Goal: Information Seeking & Learning: Learn about a topic

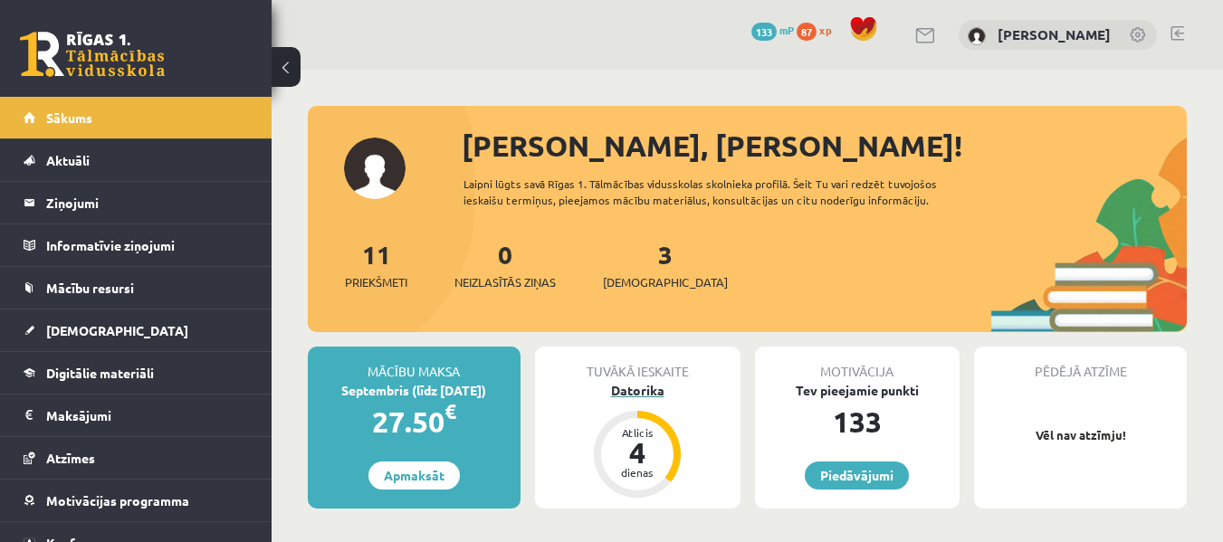
click at [648, 385] on div "Datorika" at bounding box center [638, 390] width 206 height 19
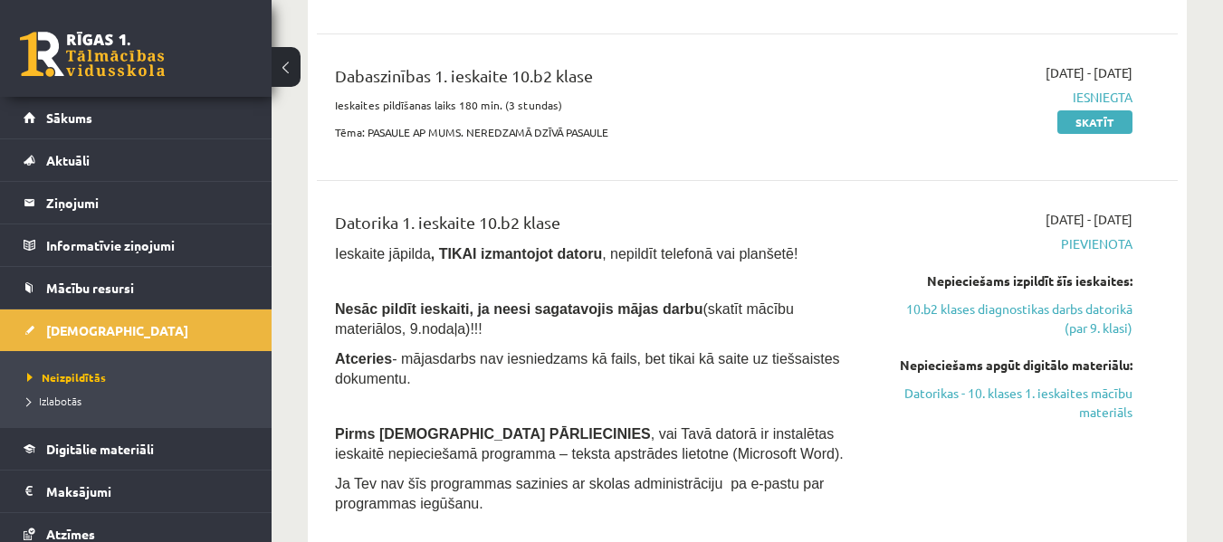
scroll to position [634, 0]
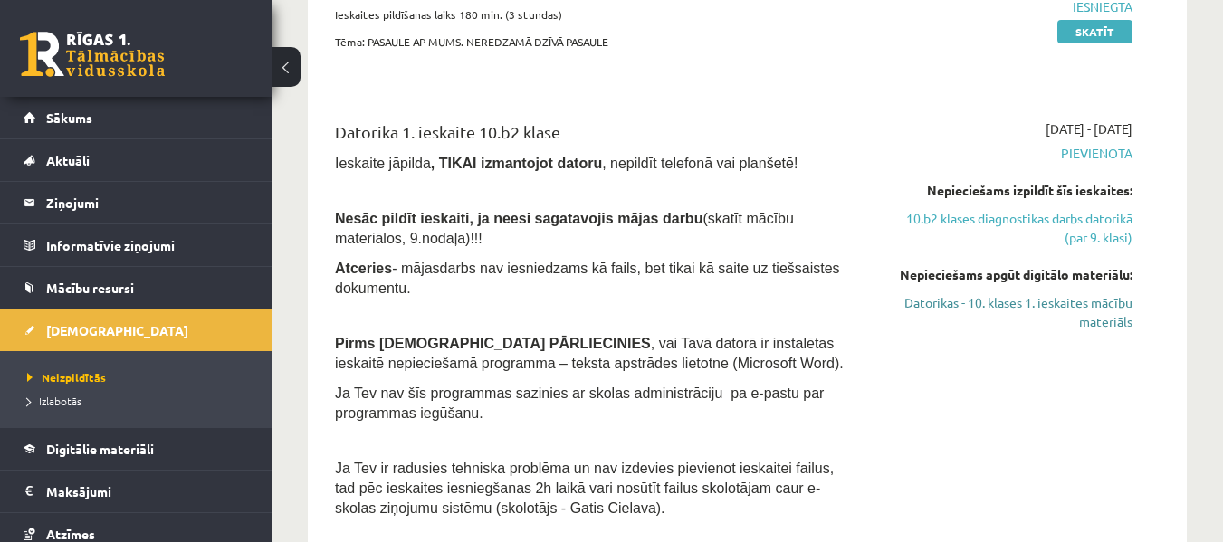
click at [931, 303] on link "Datorikas - 10. klases 1. ieskaites mācību materiāls" at bounding box center [1009, 312] width 248 height 38
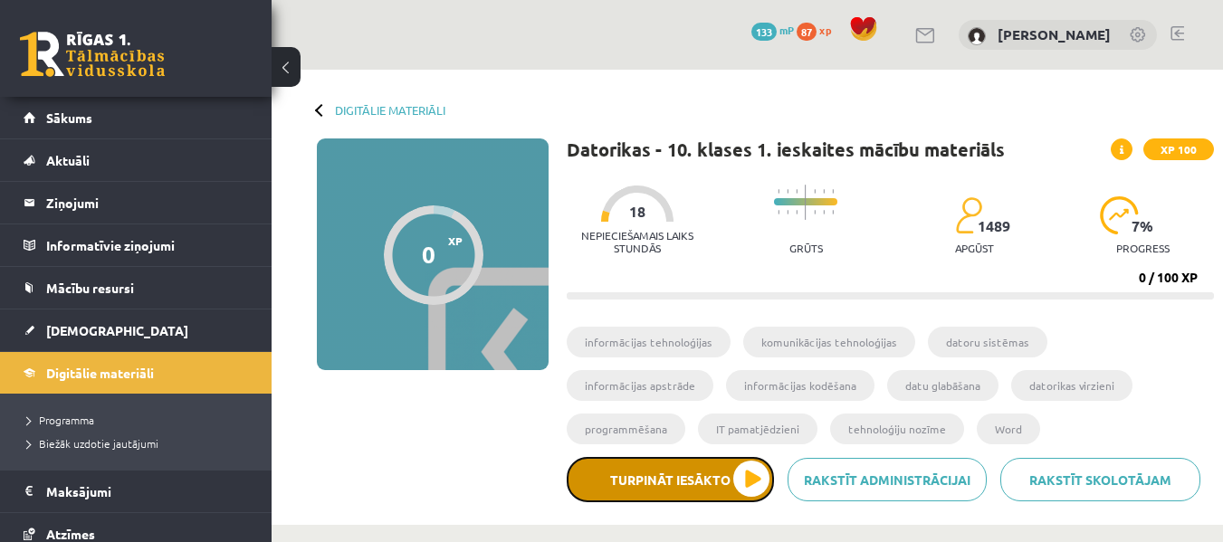
click at [756, 480] on button "Turpināt iesākto" at bounding box center [670, 479] width 207 height 45
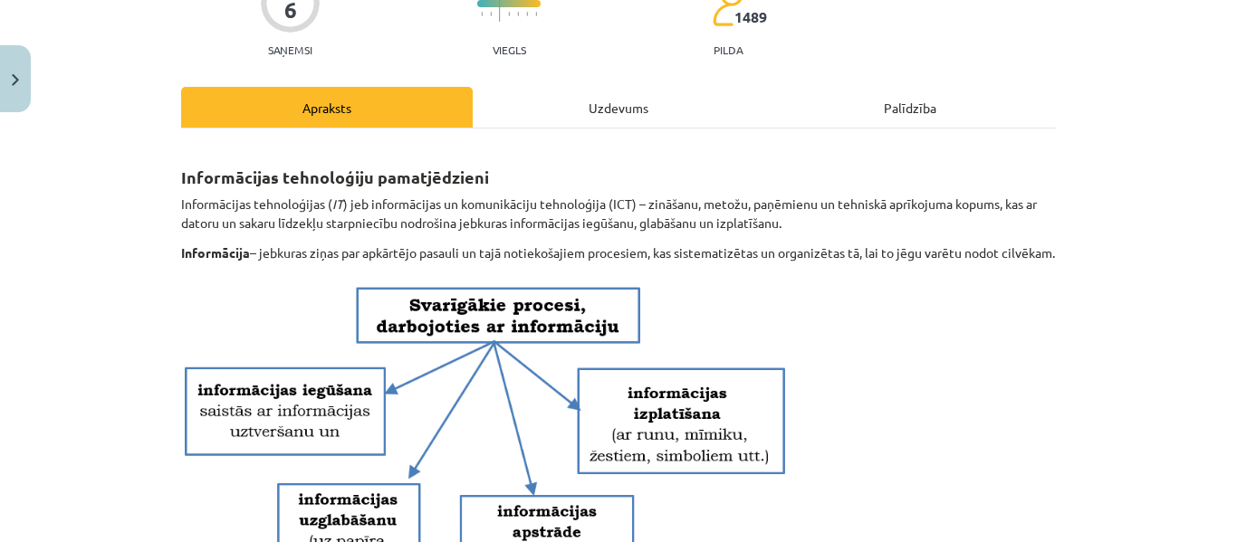
scroll to position [181, 0]
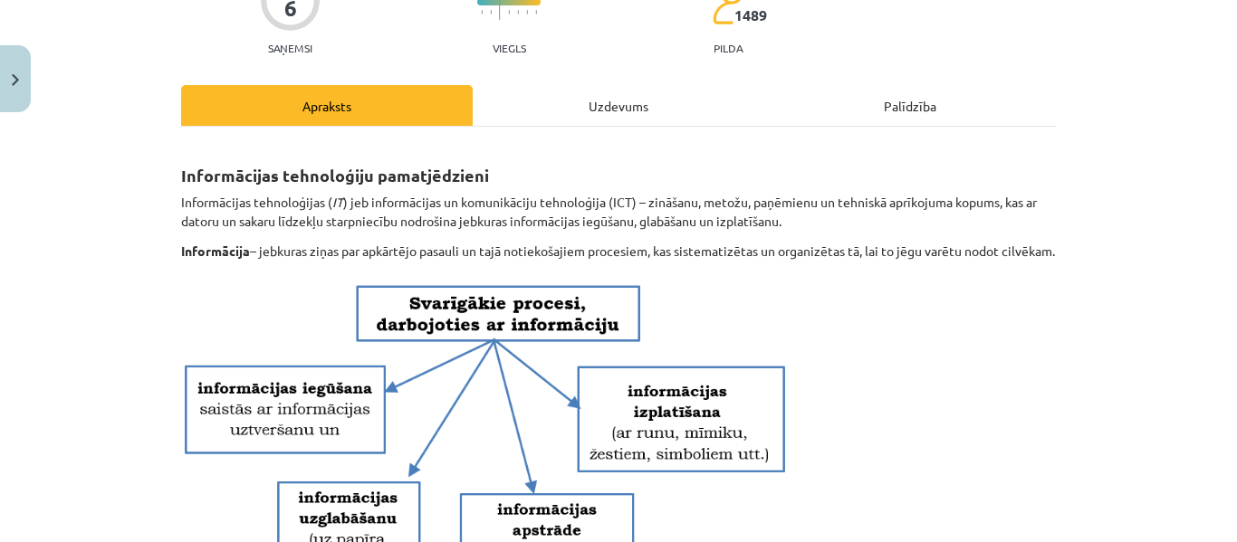
drag, startPoint x: 792, startPoint y: 390, endPoint x: 943, endPoint y: 382, distance: 151.4
drag, startPoint x: 943, startPoint y: 382, endPoint x: 669, endPoint y: 329, distance: 279.5
click at [669, 329] on img at bounding box center [486, 443] width 611 height 342
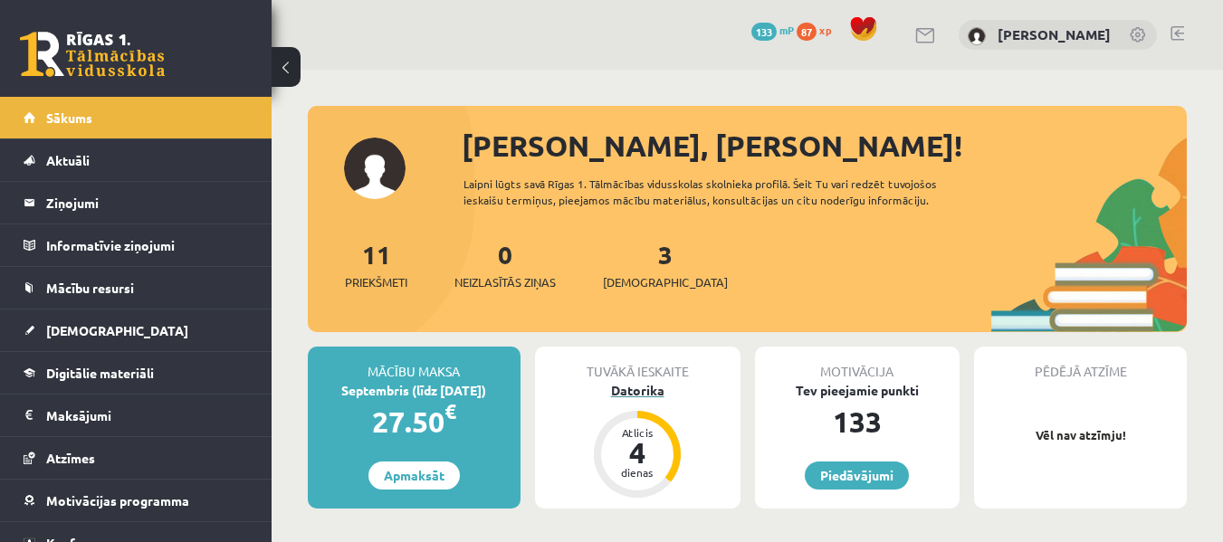
click at [637, 385] on div "Datorika" at bounding box center [638, 390] width 206 height 19
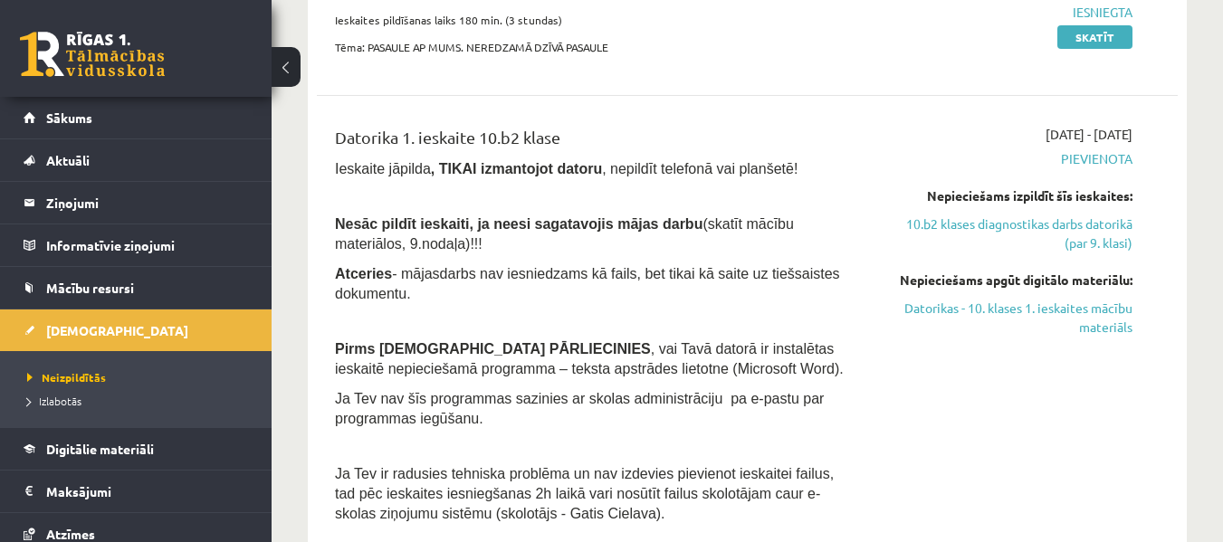
scroll to position [634, 0]
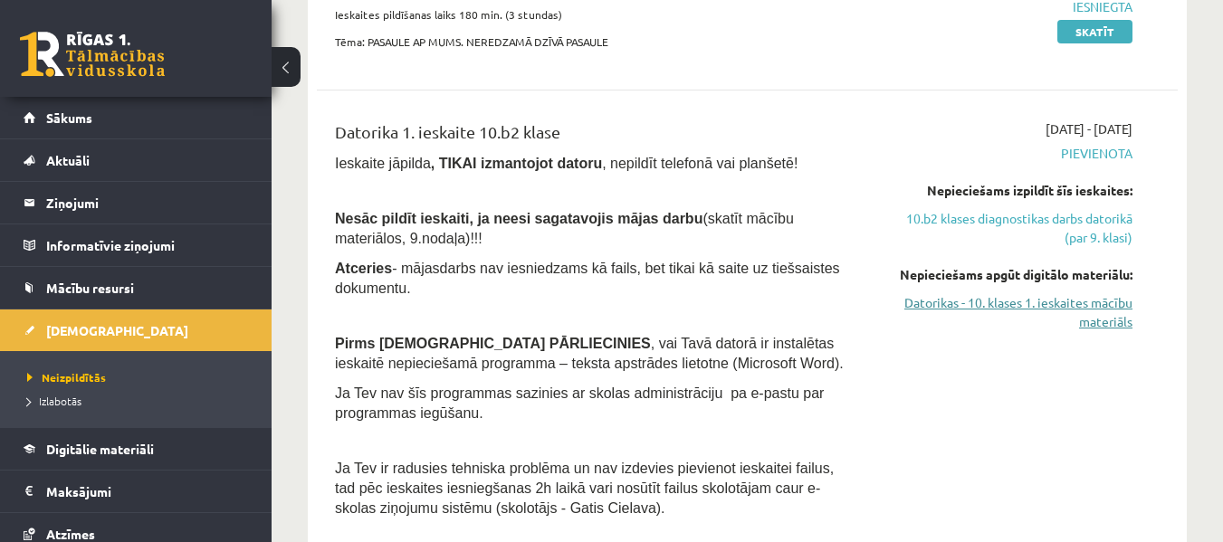
click at [920, 299] on link "Datorikas - 10. klases 1. ieskaites mācību materiāls" at bounding box center [1009, 312] width 248 height 38
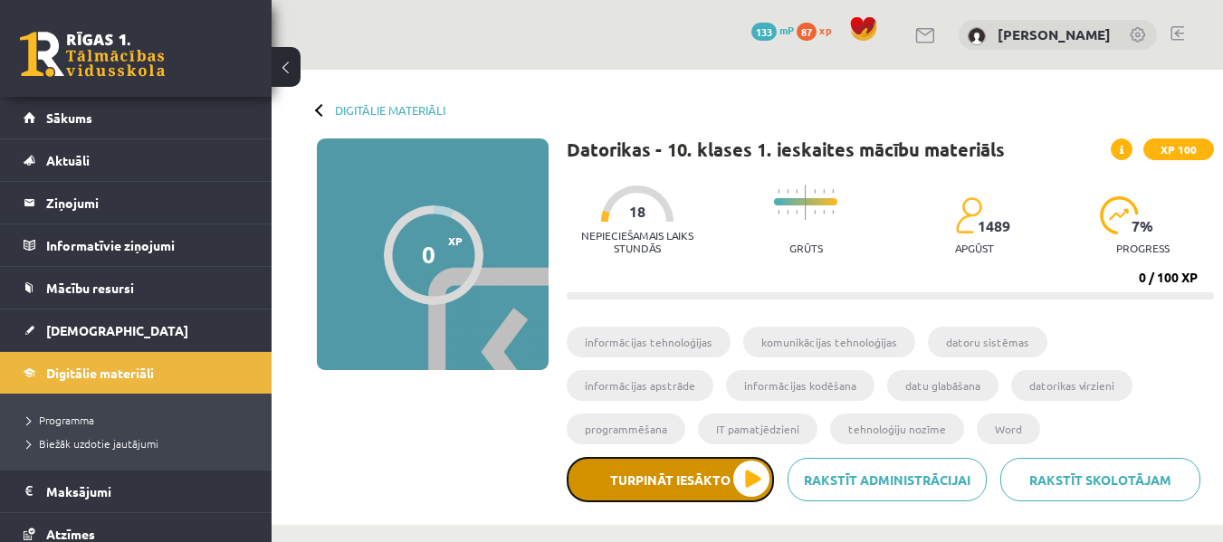
click at [757, 478] on button "Turpināt iesākto" at bounding box center [670, 479] width 207 height 45
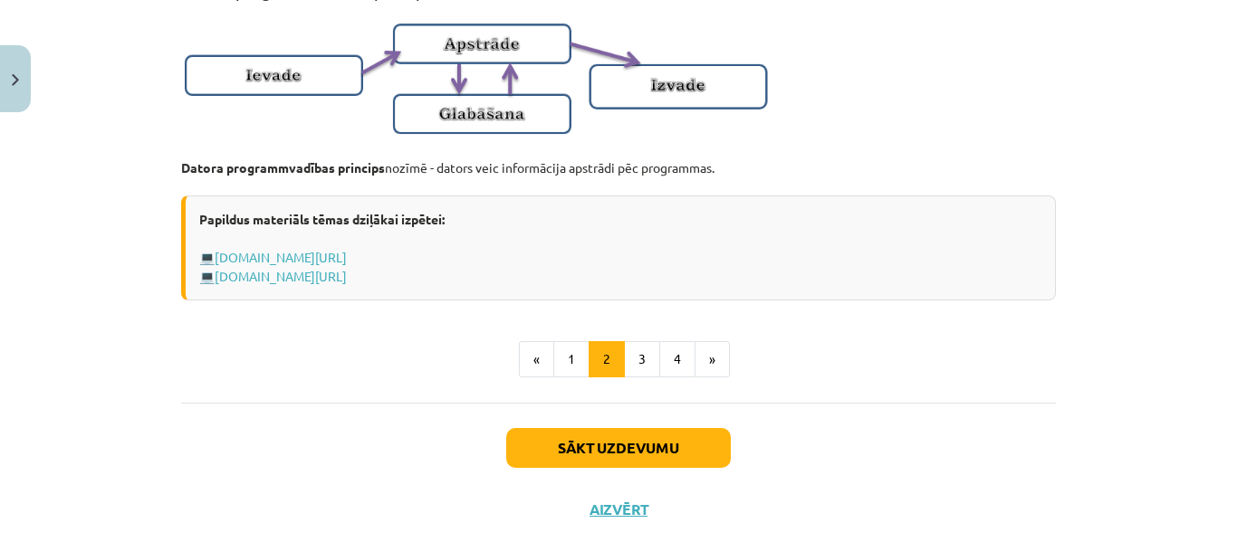
scroll to position [1268, 0]
drag, startPoint x: 649, startPoint y: 109, endPoint x: 733, endPoint y: 79, distance: 89.4
drag, startPoint x: 733, startPoint y: 79, endPoint x: 576, endPoint y: 166, distance: 179.9
click at [576, 147] on img at bounding box center [476, 76] width 591 height 139
click at [631, 377] on button "3" at bounding box center [642, 358] width 36 height 36
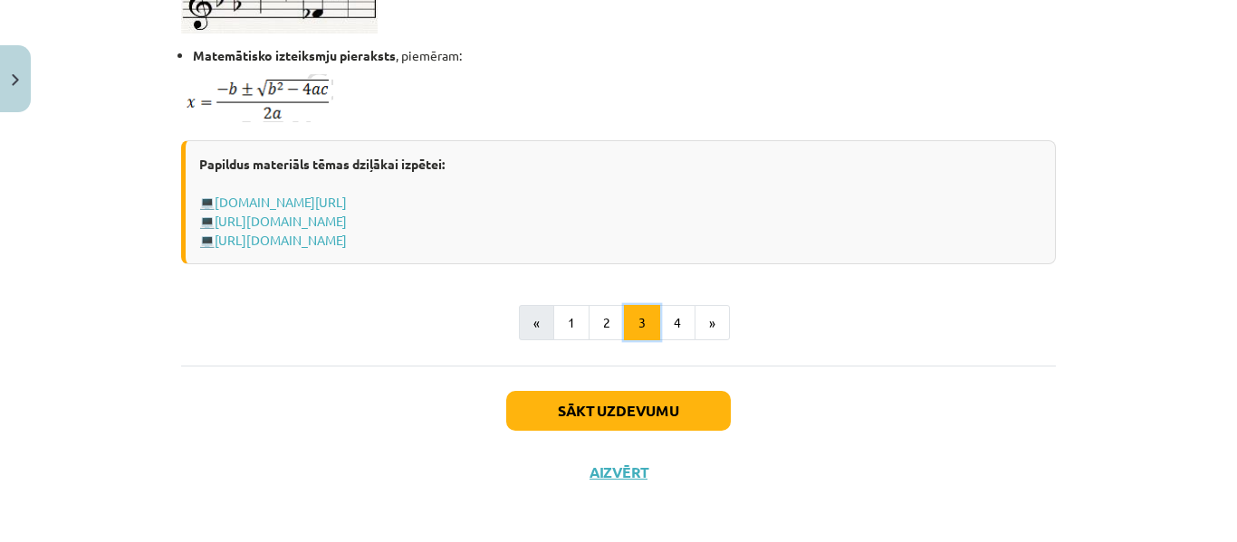
scroll to position [1298, 0]
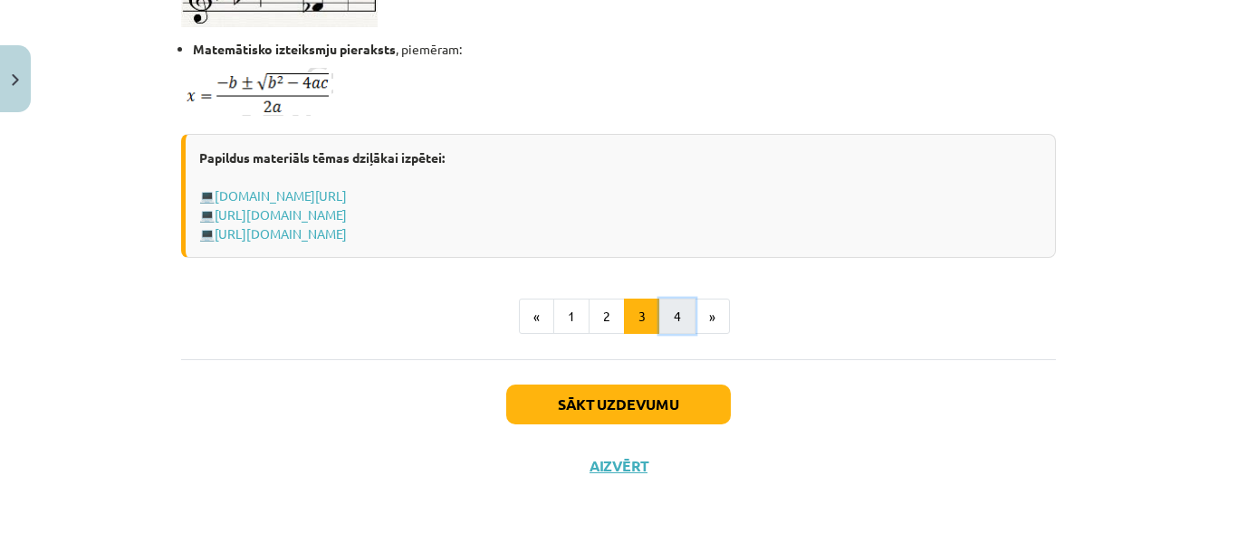
click at [668, 312] on button "4" at bounding box center [677, 317] width 36 height 36
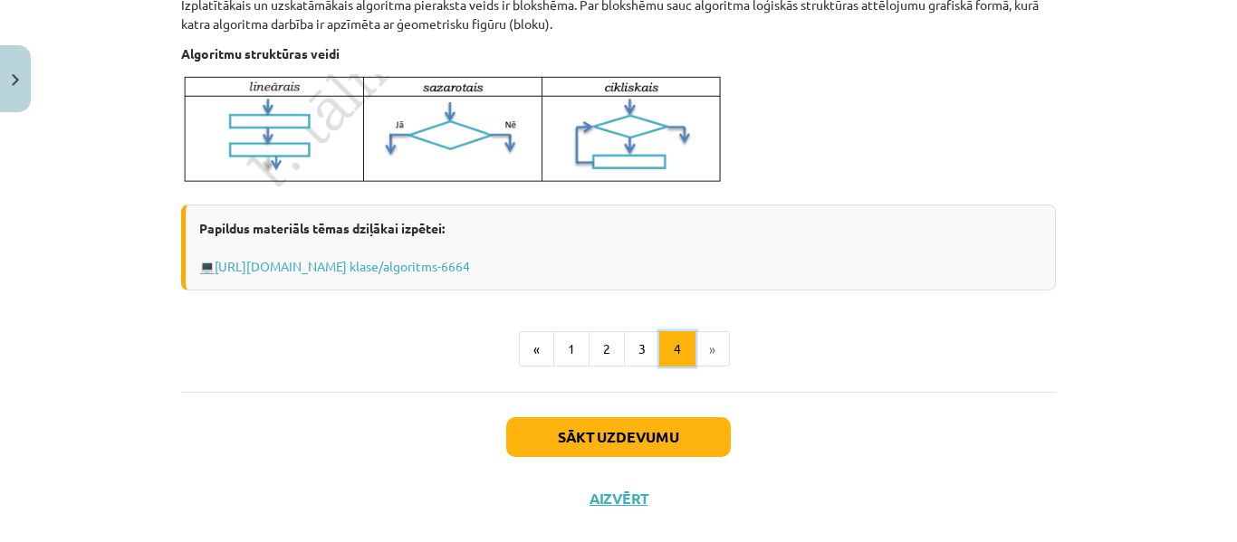
scroll to position [835, 0]
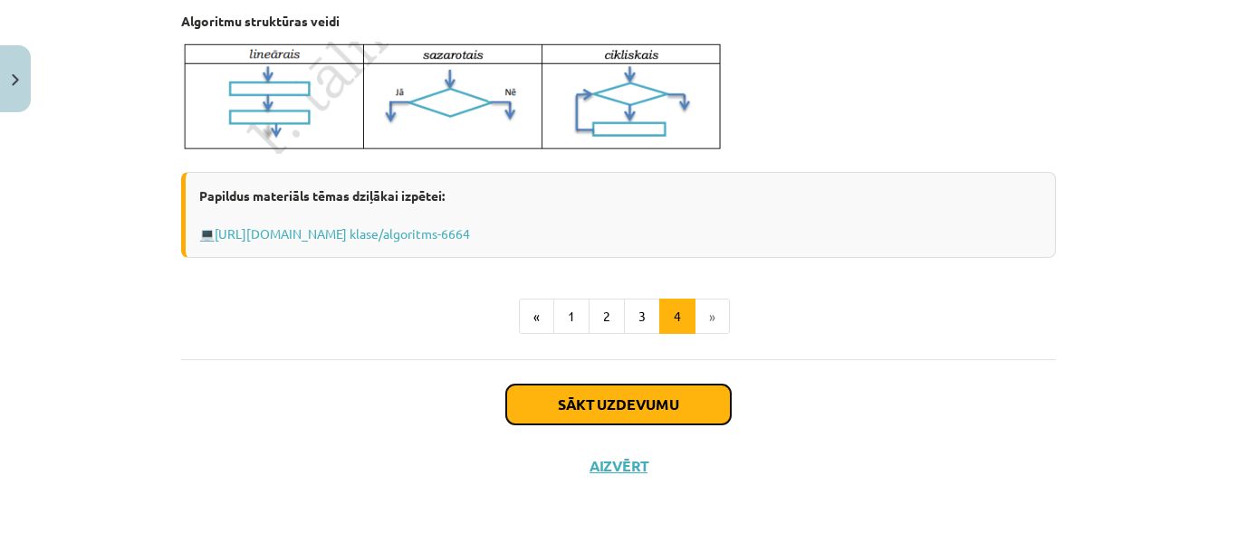
click at [649, 407] on button "Sākt uzdevumu" at bounding box center [618, 405] width 225 height 40
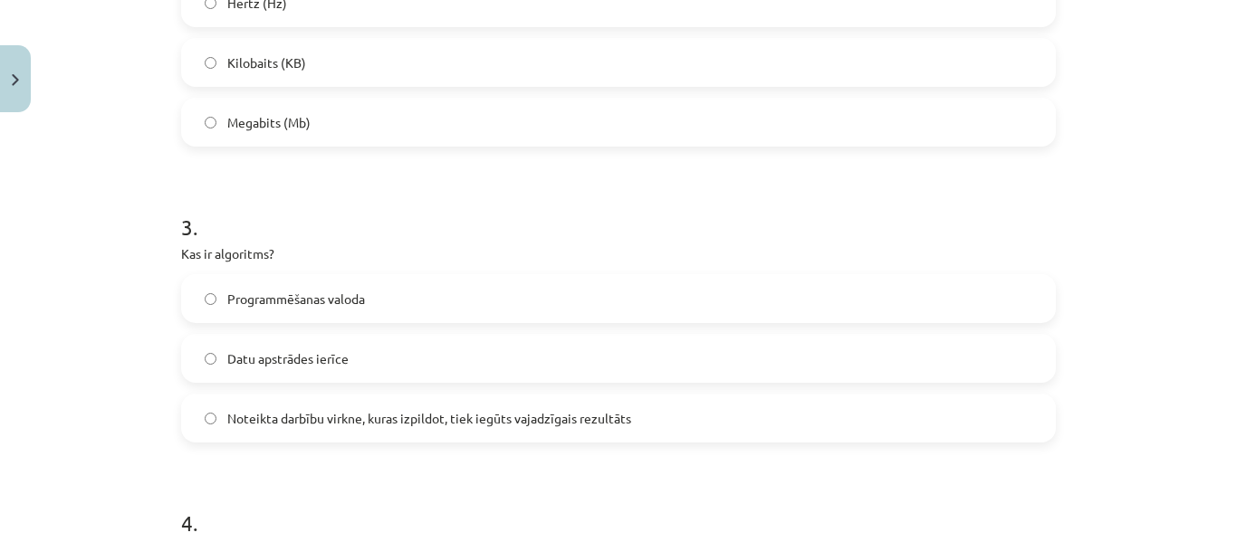
scroll to position [860, 0]
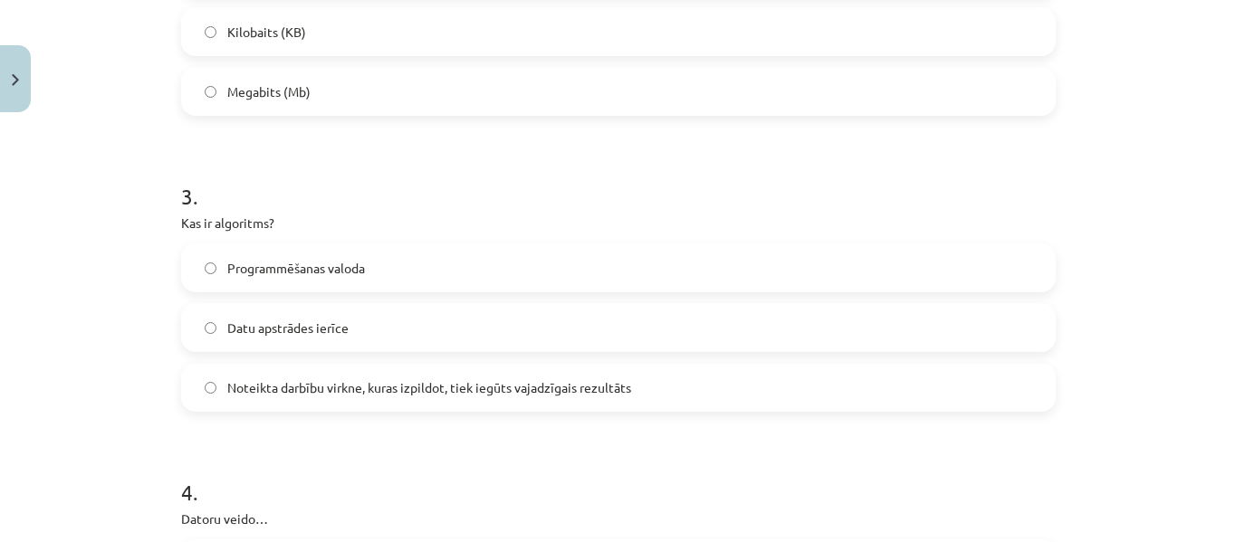
click at [205, 379] on label "Noteikta darbību virkne, kuras izpildot, tiek iegūts vajadzīgais rezultāts" at bounding box center [618, 387] width 871 height 45
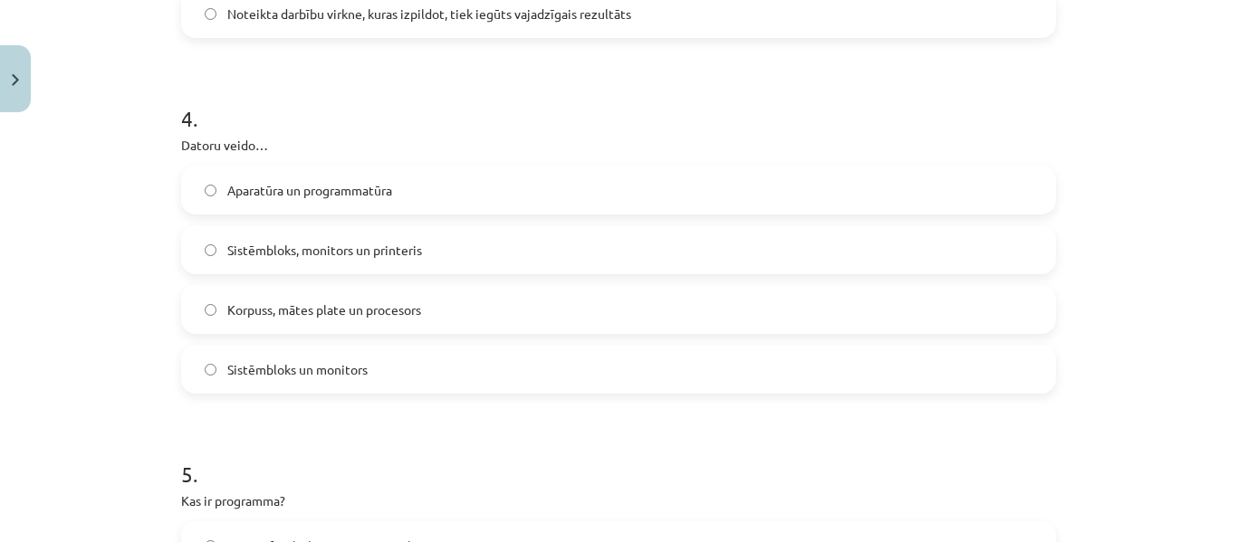
scroll to position [1254, 0]
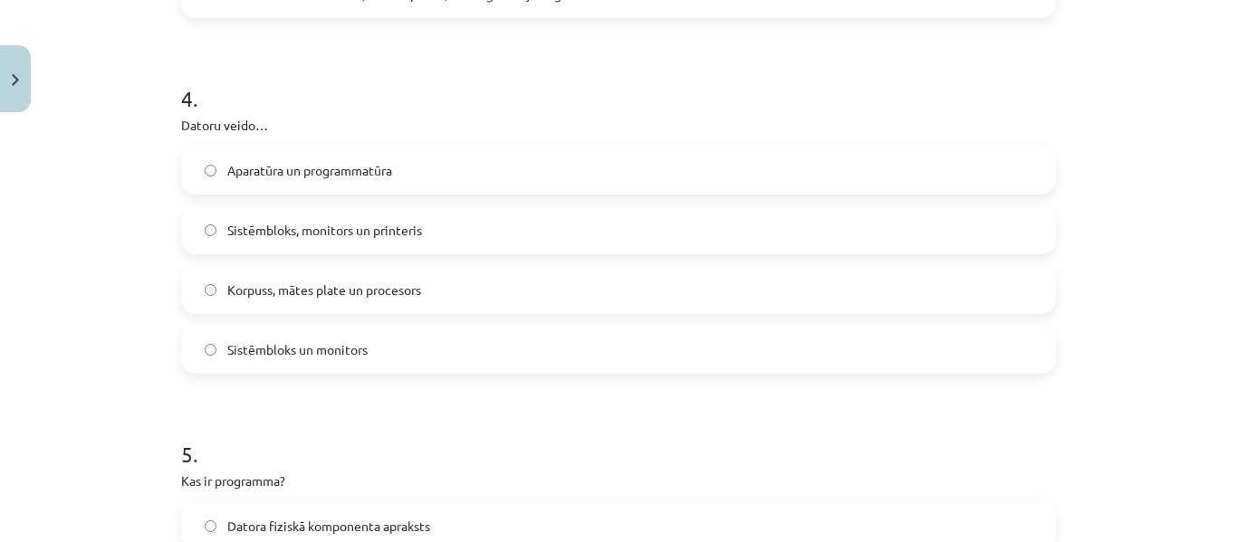
click at [206, 162] on label "Aparatūra un programmatūra" at bounding box center [618, 170] width 871 height 45
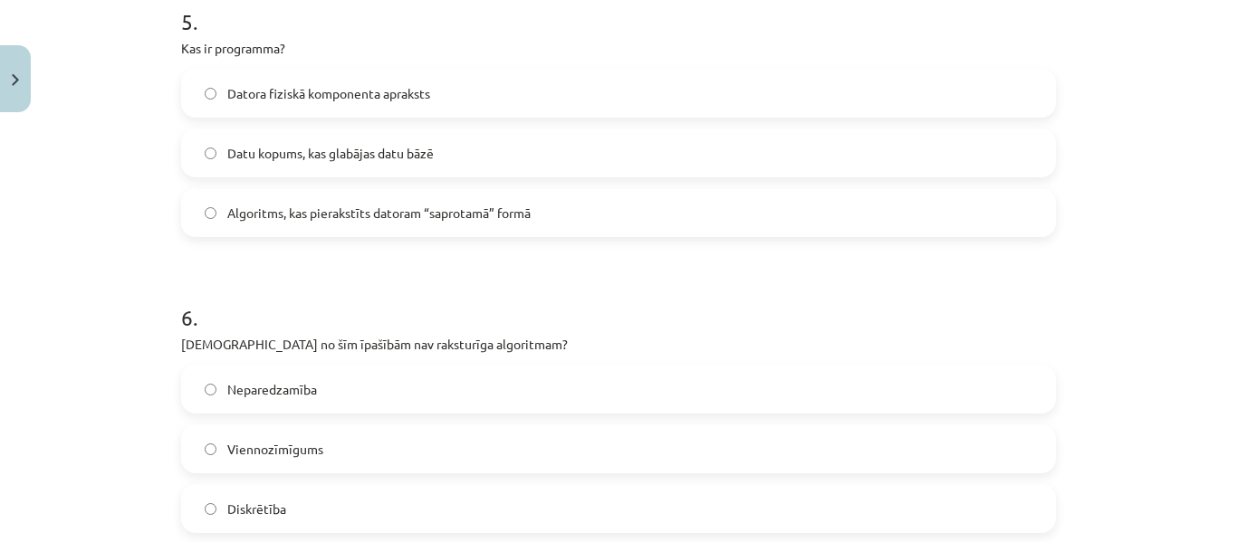
scroll to position [1707, 0]
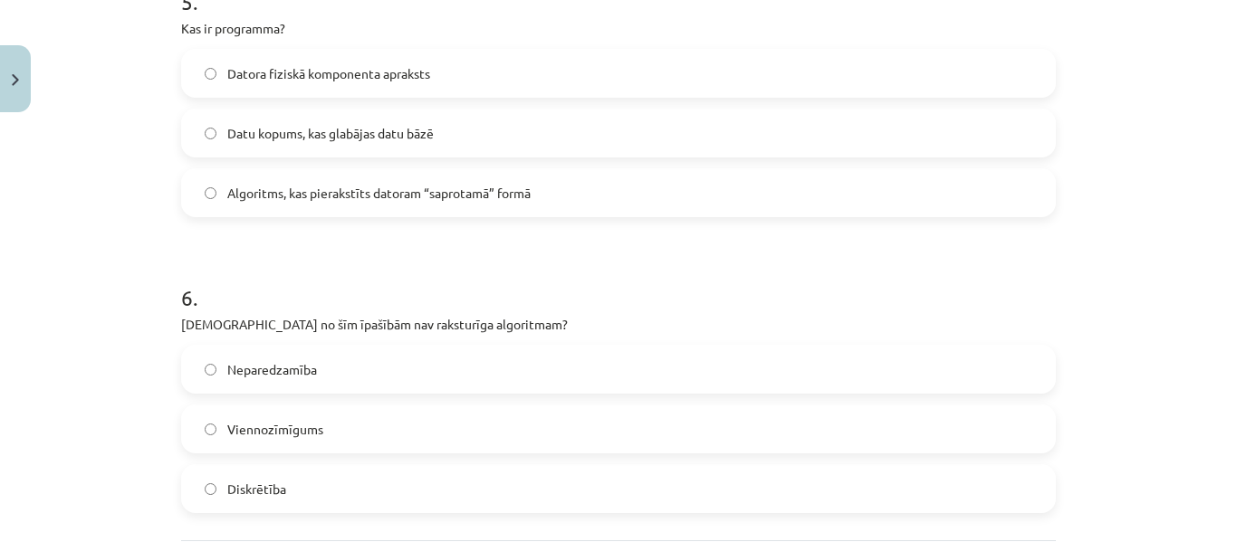
click at [200, 360] on label "Neparedzamība" at bounding box center [618, 369] width 871 height 45
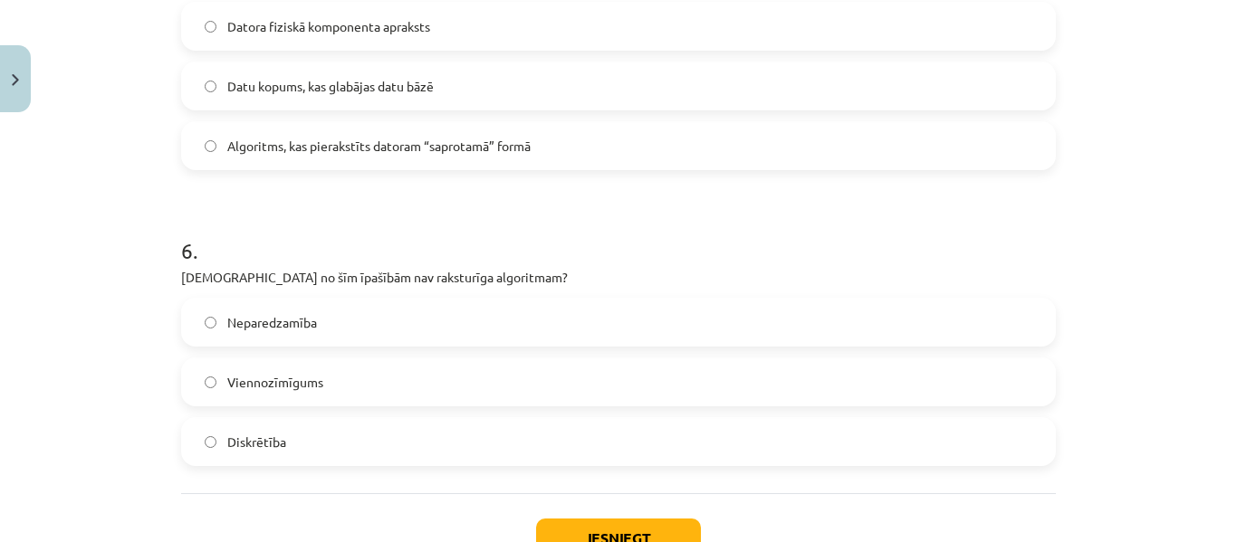
scroll to position [1888, 0]
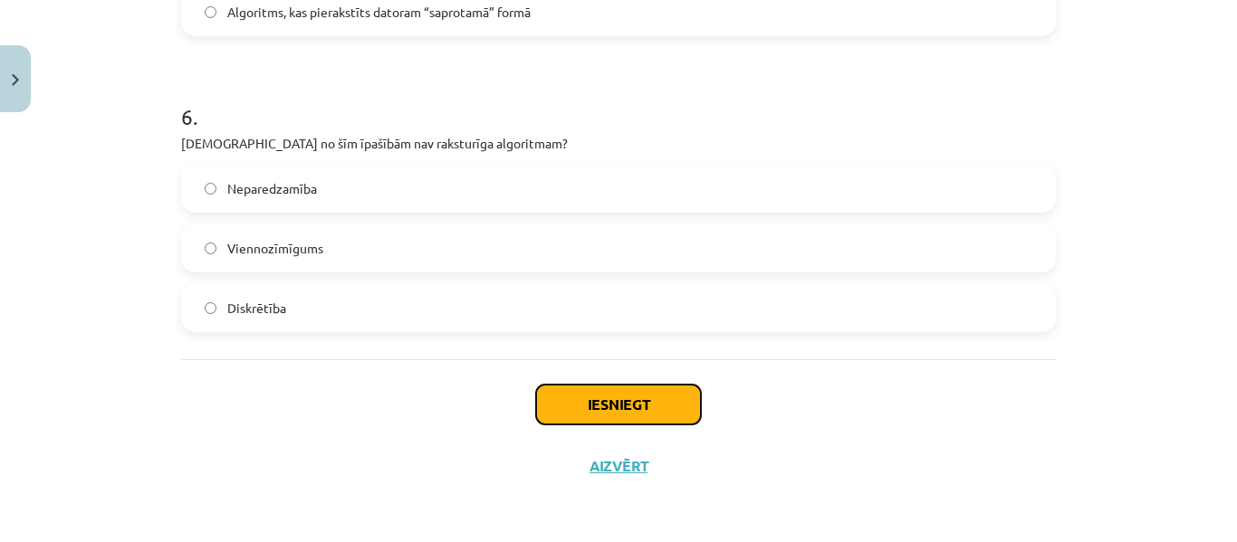
click at [588, 403] on button "Iesniegt" at bounding box center [618, 405] width 165 height 40
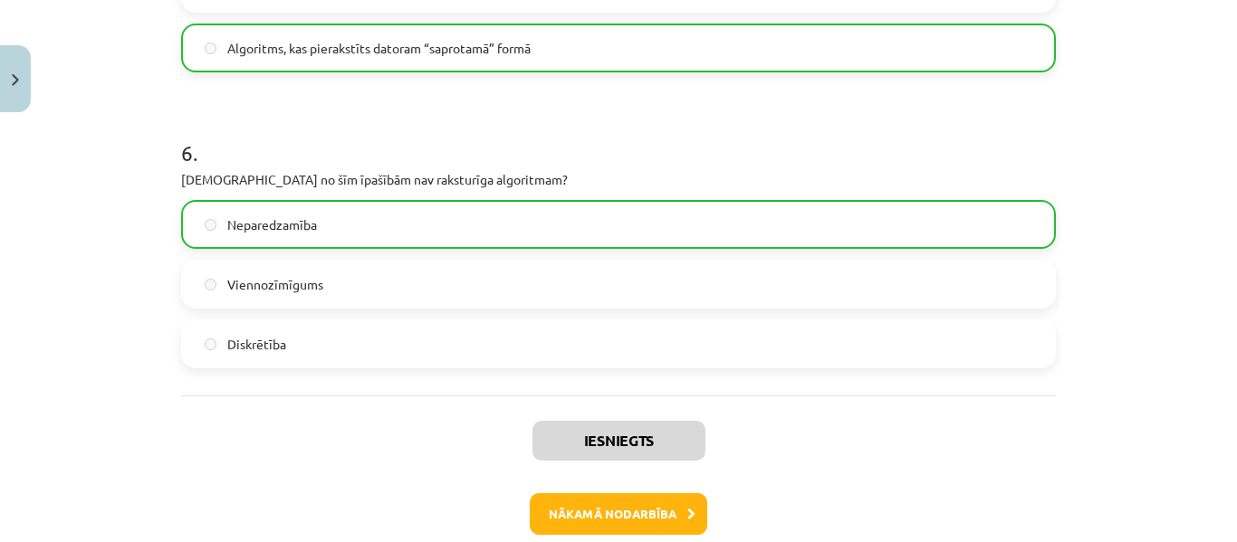
scroll to position [1946, 0]
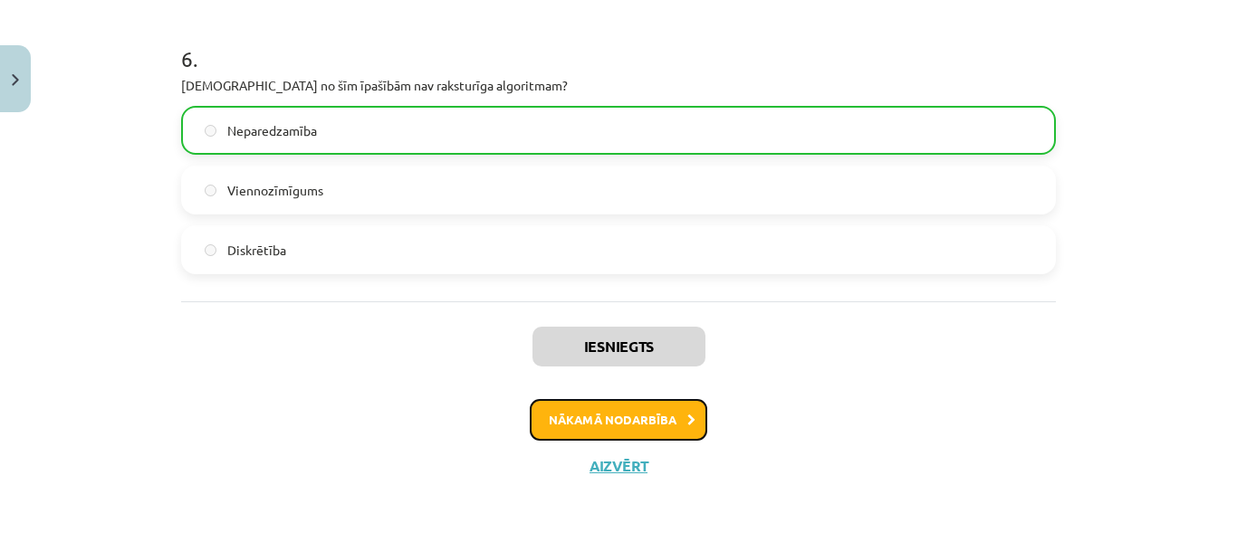
click at [628, 416] on button "Nākamā nodarbība" at bounding box center [618, 420] width 177 height 42
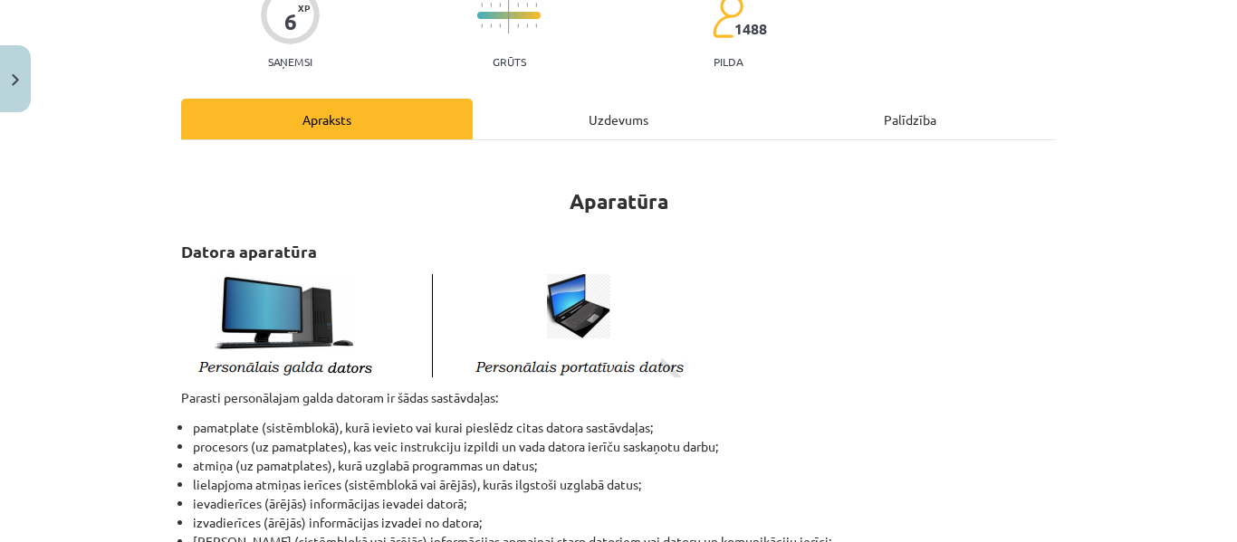
scroll to position [0, 0]
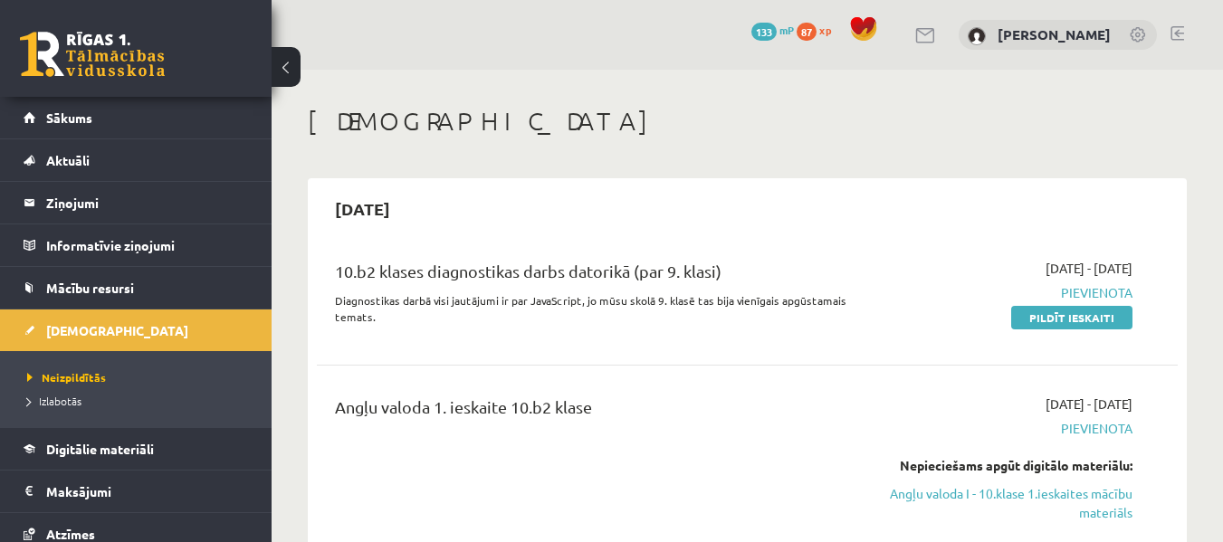
click at [1177, 32] on link at bounding box center [1178, 33] width 14 height 14
